Goal: Obtain resource: Download file/media

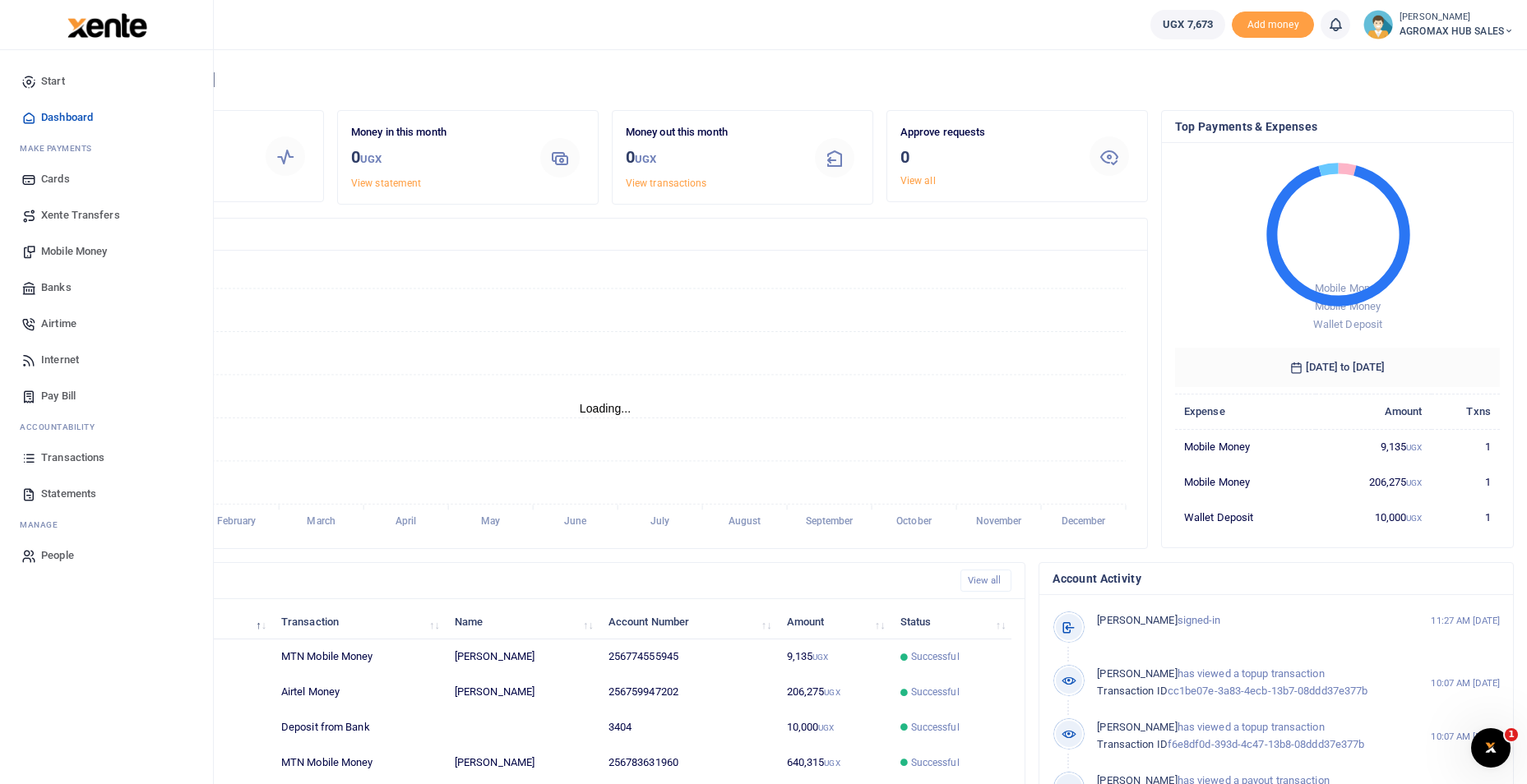
scroll to position [13, 13]
click at [86, 490] on span "Statements" at bounding box center [69, 494] width 55 height 16
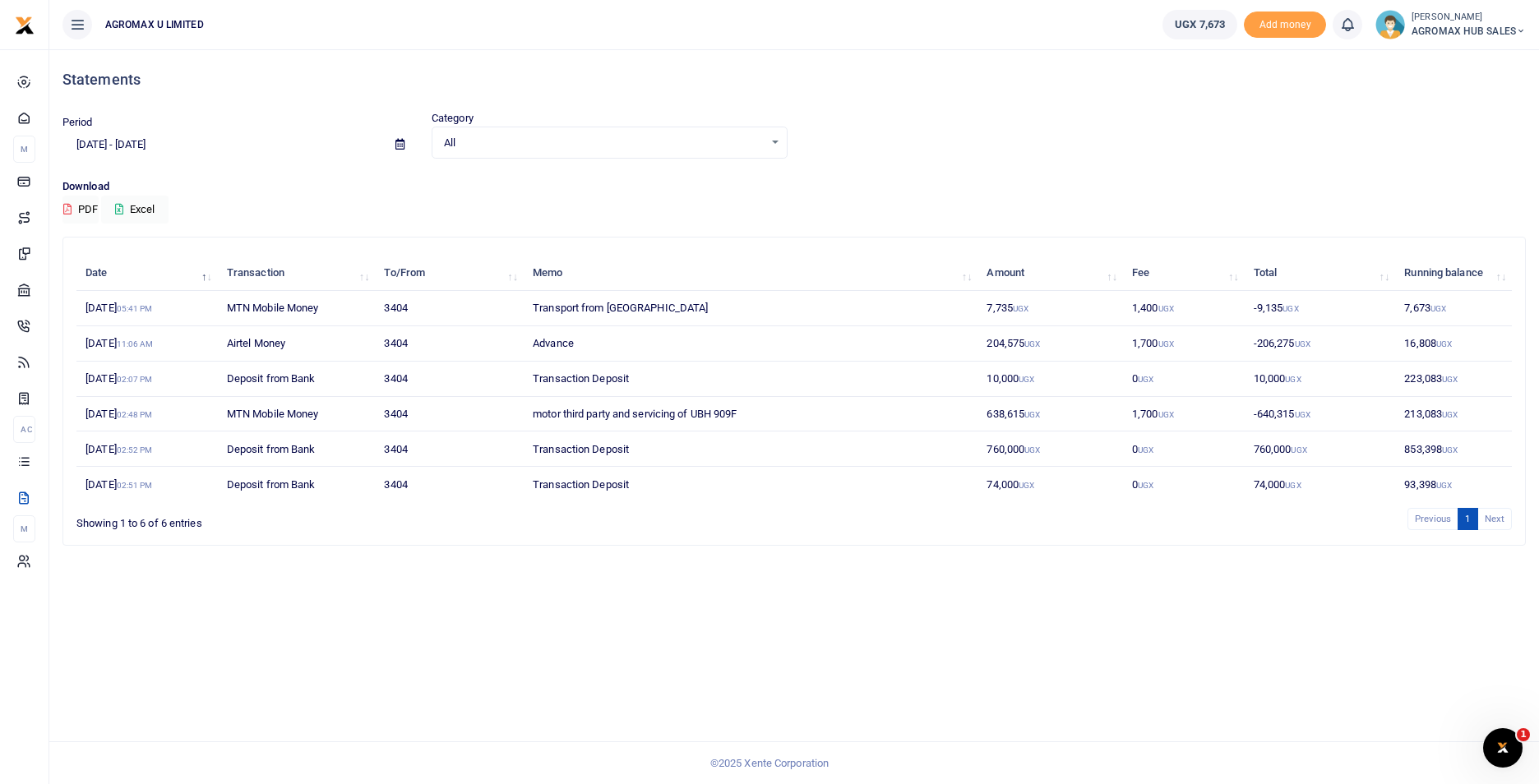
click at [401, 142] on icon at bounding box center [400, 145] width 9 height 11
click at [118, 351] on li "Custom Range" at bounding box center [121, 357] width 115 height 26
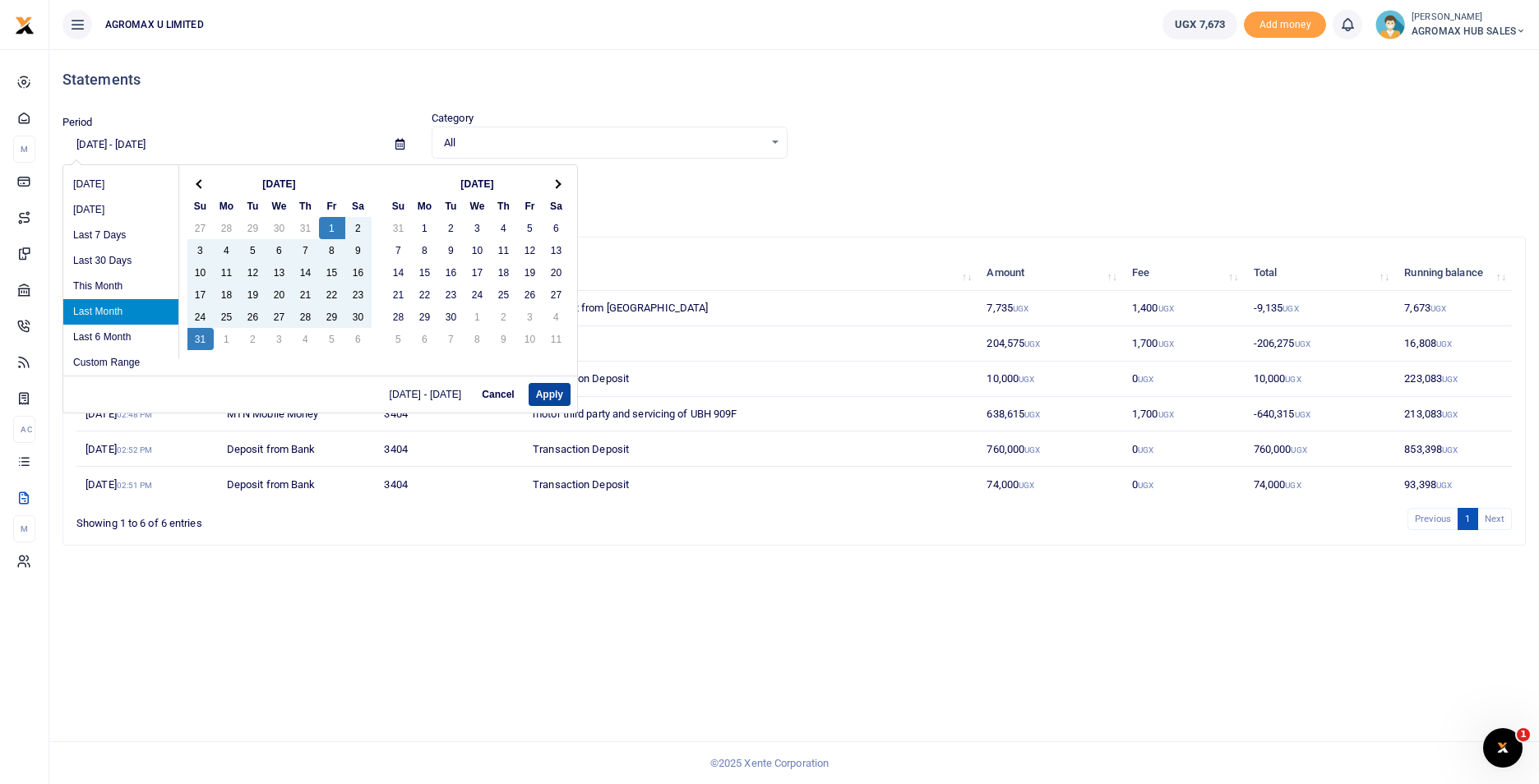
click at [555, 387] on button "Apply" at bounding box center [550, 394] width 42 height 23
type input "08/01/2025 - 08/31/2025"
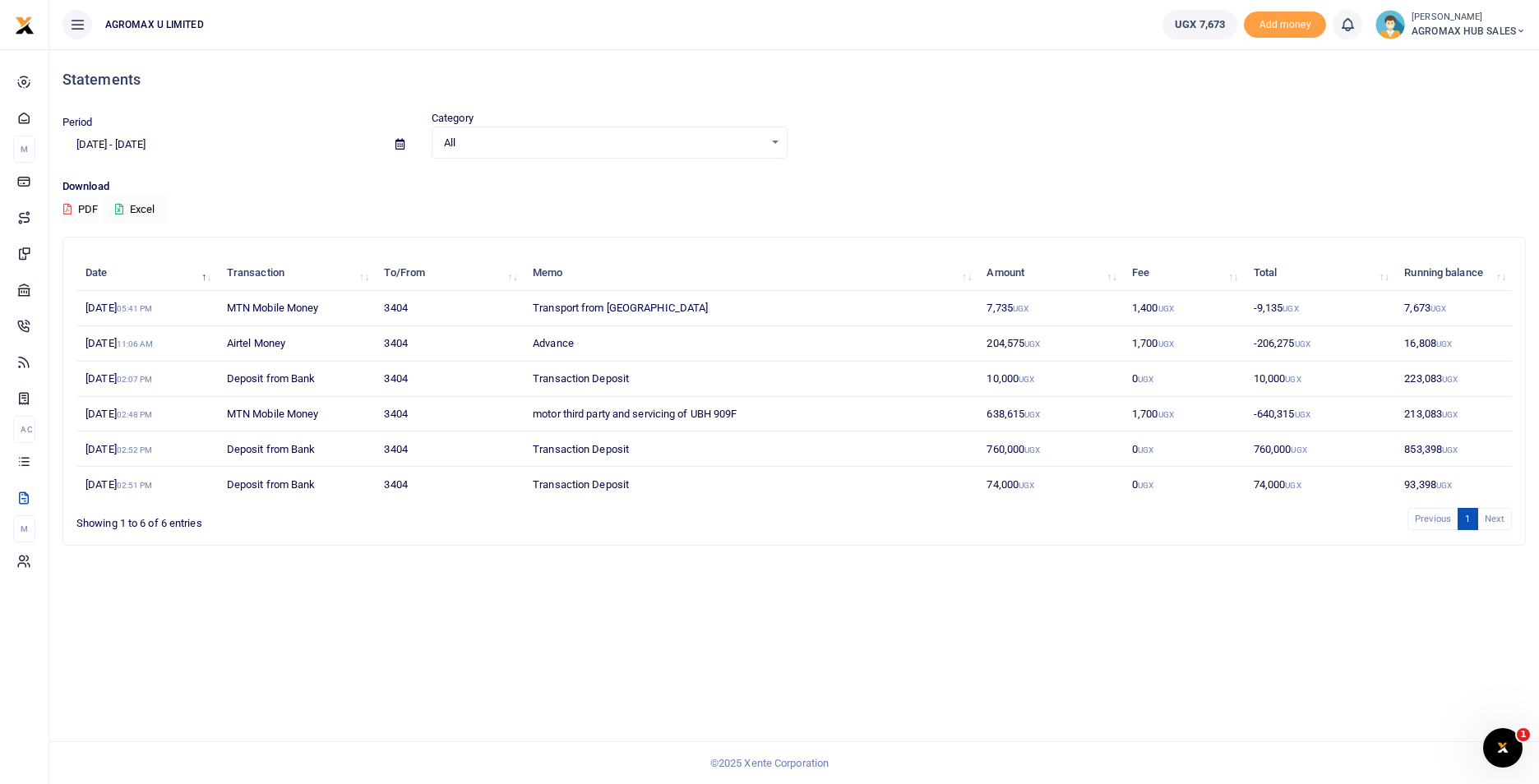
click at [71, 210] on button "PDF" at bounding box center [81, 209] width 37 height 28
